Goal: Check status: Check status

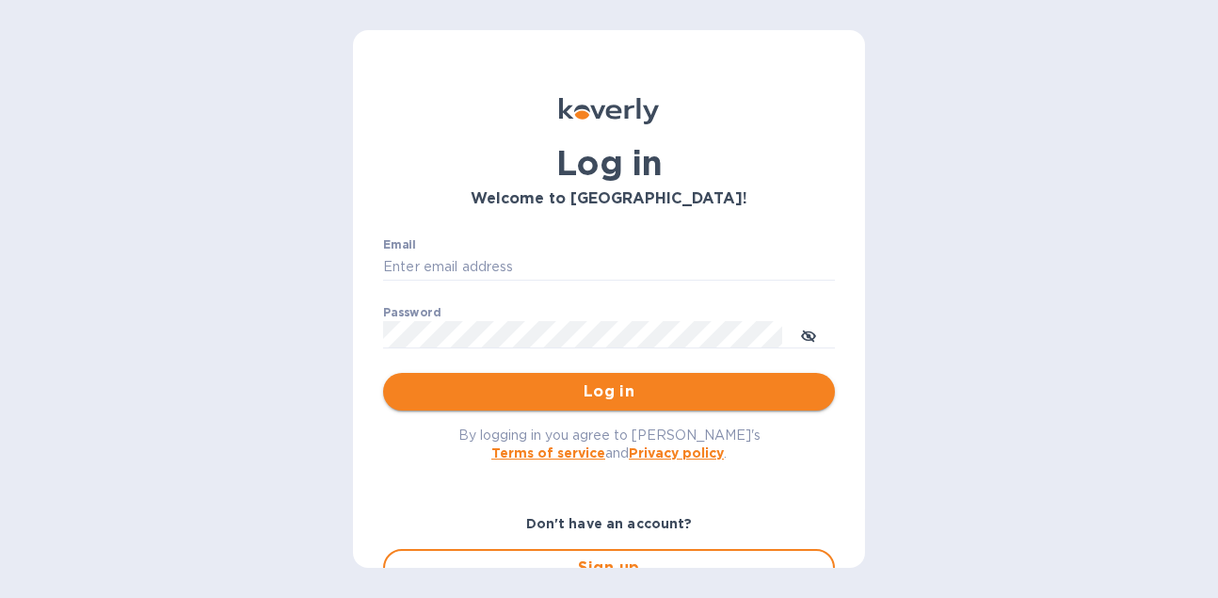
type input "hangtimewine@aol.com"
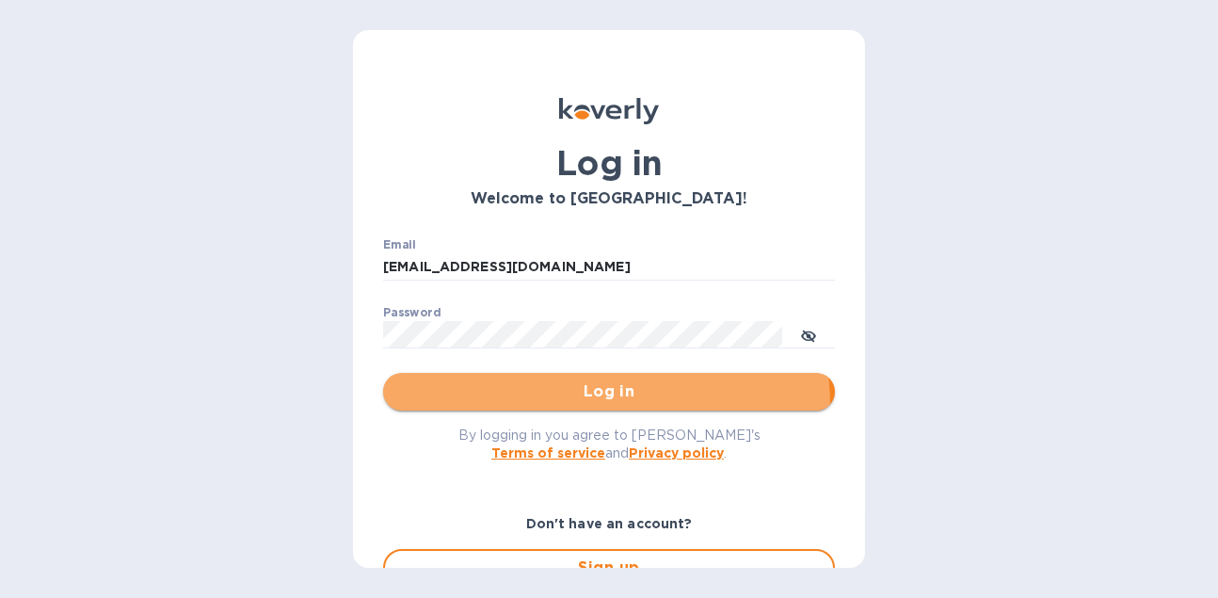
click at [541, 408] on button "Log in" at bounding box center [609, 392] width 452 height 38
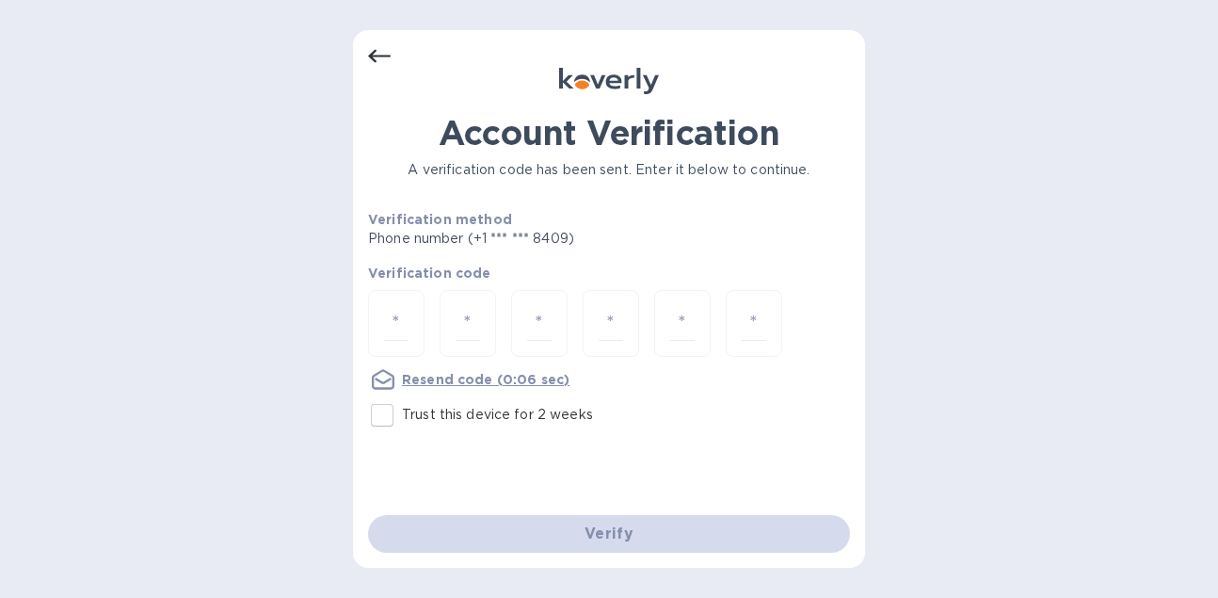
click at [384, 409] on input "Trust this device for 2 weeks" at bounding box center [382, 415] width 40 height 40
checkbox input "true"
click at [399, 319] on input "number" at bounding box center [396, 323] width 24 height 35
type input "6"
type input "4"
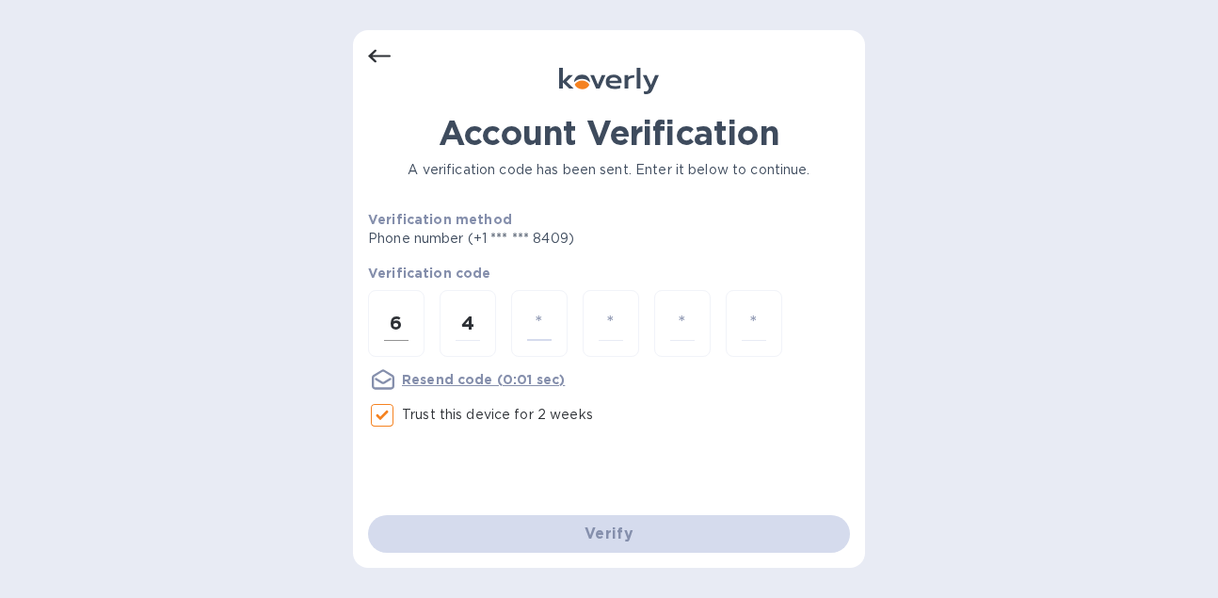
type input "8"
type input "4"
type input "1"
type input "2"
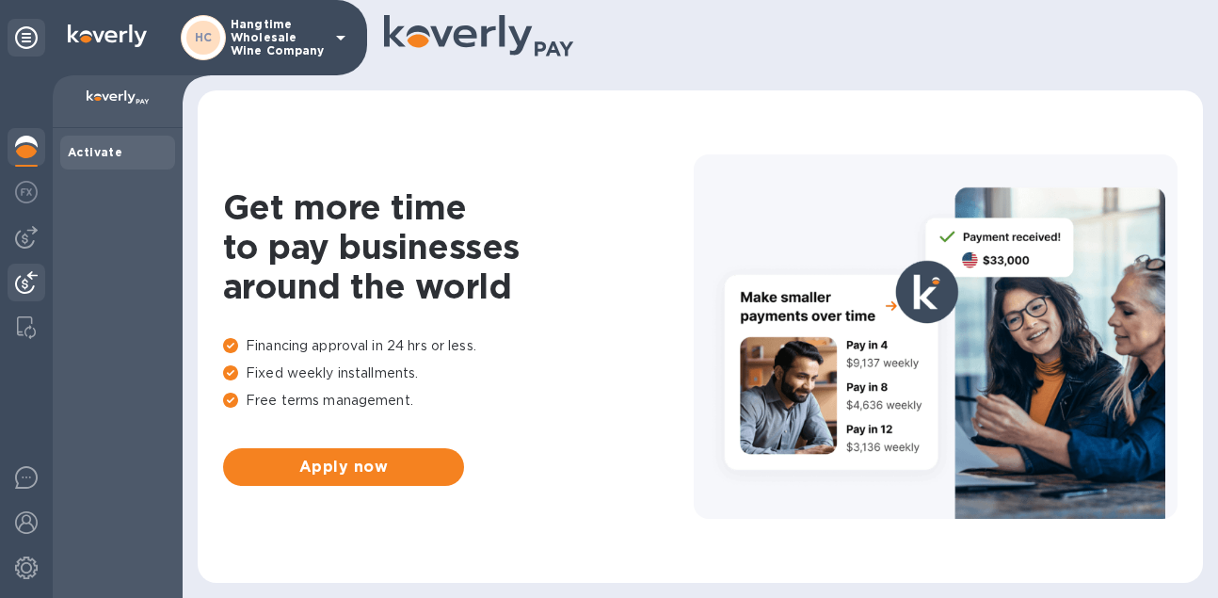
click at [26, 289] on img at bounding box center [26, 282] width 23 height 23
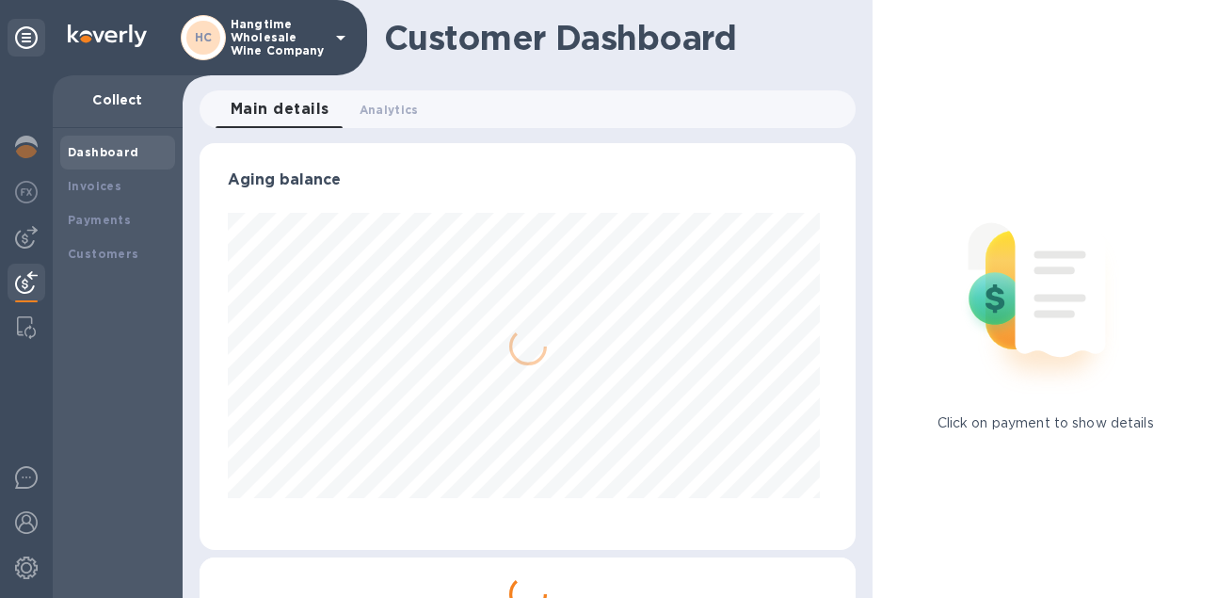
scroll to position [407, 649]
click at [91, 221] on b "Payments" at bounding box center [99, 220] width 63 height 14
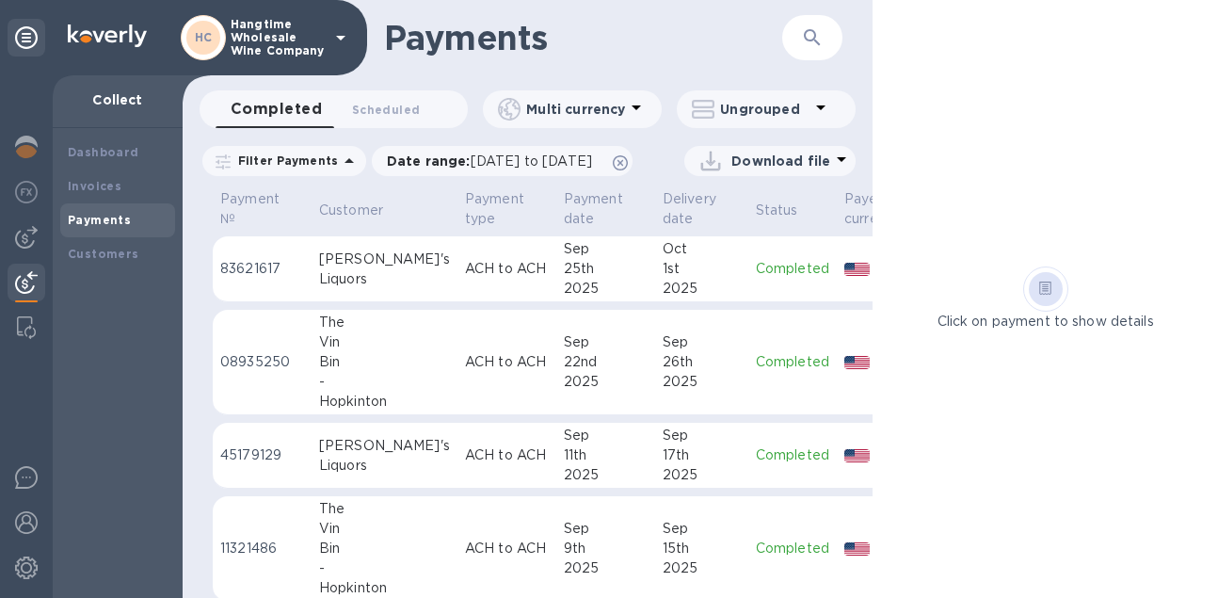
click at [1054, 294] on div at bounding box center [1046, 289] width 34 height 34
click at [1050, 290] on icon at bounding box center [1045, 288] width 12 height 14
click at [990, 319] on p "Click on payment to show details" at bounding box center [1046, 322] width 216 height 20
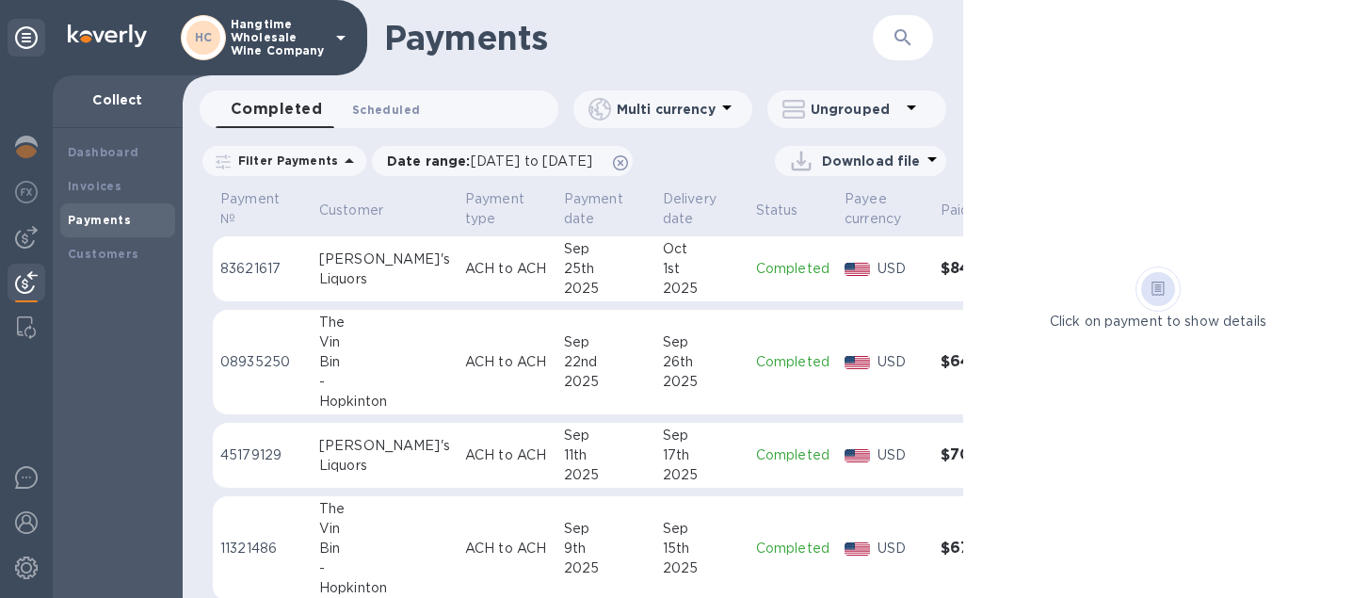
click at [394, 104] on span "Scheduled 0" at bounding box center [386, 110] width 68 height 20
